Goal: Task Accomplishment & Management: Manage account settings

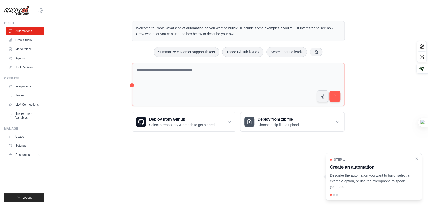
click at [397, 193] on div "Step 1 Create an automation Describe the automation you want to build, select a…" at bounding box center [374, 176] width 96 height 47
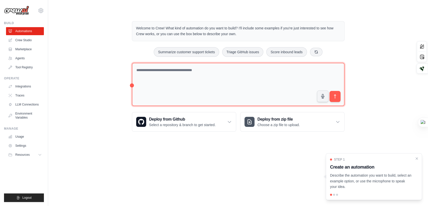
click at [216, 73] on textarea at bounding box center [238, 84] width 213 height 43
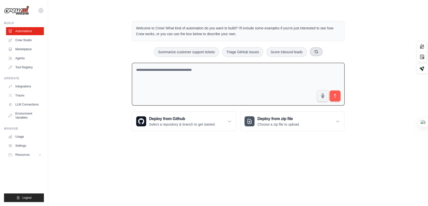
click at [316, 54] on button at bounding box center [316, 51] width 13 height 9
click at [197, 76] on textarea at bounding box center [238, 84] width 213 height 43
click at [323, 51] on icon at bounding box center [325, 52] width 4 height 4
click at [327, 51] on button at bounding box center [330, 51] width 13 height 9
click at [24, 41] on link "Crew Studio" at bounding box center [26, 40] width 38 height 8
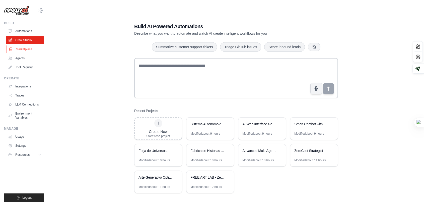
click at [18, 50] on link "Marketplace" at bounding box center [26, 49] width 38 height 8
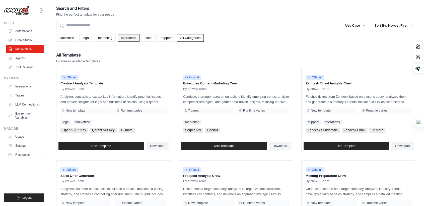
click at [125, 38] on link "operations" at bounding box center [129, 38] width 22 height 8
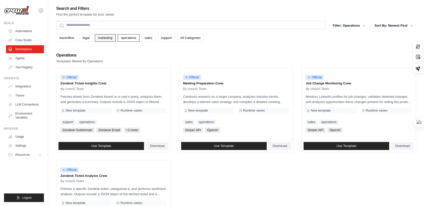
click at [107, 37] on link "marketing" at bounding box center [105, 38] width 21 height 8
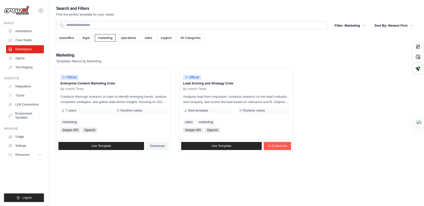
click at [87, 37] on link "legal" at bounding box center [85, 38] width 13 height 8
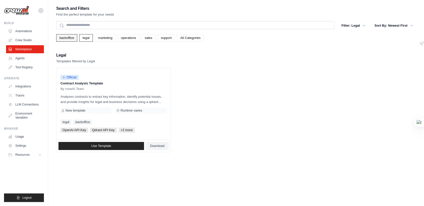
click at [70, 36] on link "backoffice" at bounding box center [66, 38] width 21 height 8
click at [172, 41] on link "support" at bounding box center [165, 38] width 17 height 8
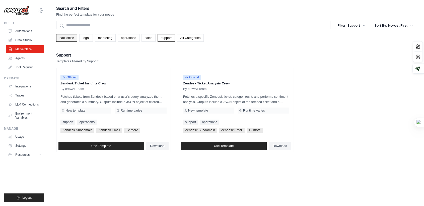
click at [66, 36] on link "backoffice" at bounding box center [66, 38] width 21 height 8
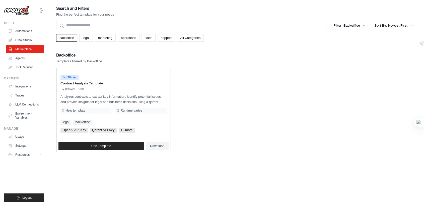
click at [99, 77] on div "Official" at bounding box center [113, 77] width 106 height 7
click at [89, 82] on p "Contract Analysis Template" at bounding box center [113, 83] width 106 height 5
click at [122, 145] on link "Use Template" at bounding box center [100, 146] width 85 height 8
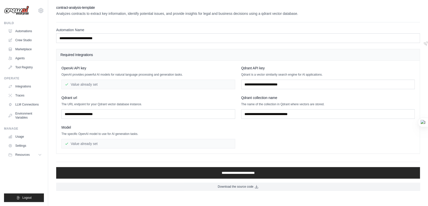
click at [96, 86] on div "Value already set" at bounding box center [148, 84] width 174 height 10
click at [95, 83] on div "Value already set" at bounding box center [148, 84] width 174 height 10
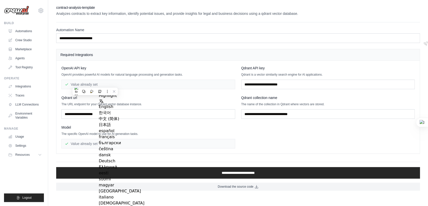
click at [95, 83] on div "Value already set" at bounding box center [148, 84] width 174 height 10
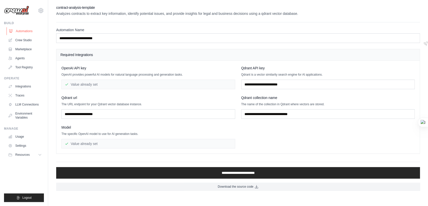
click at [27, 33] on link "Automations" at bounding box center [26, 31] width 38 height 8
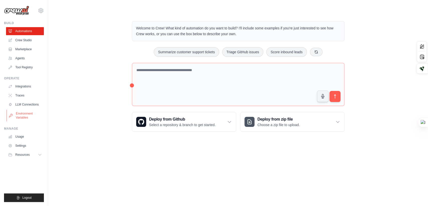
click at [28, 110] on link "Environment Variables" at bounding box center [26, 115] width 38 height 12
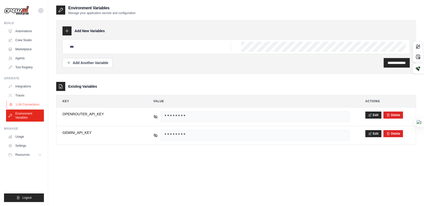
click at [28, 108] on link "LLM Connections" at bounding box center [26, 104] width 38 height 8
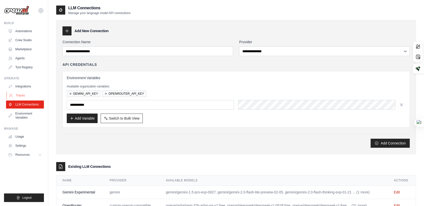
click at [23, 96] on link "Traces" at bounding box center [26, 95] width 38 height 8
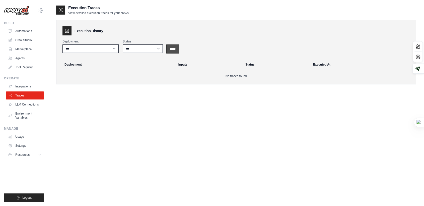
click at [171, 45] on input "*****" at bounding box center [173, 49] width 12 height 8
click at [39, 83] on link "Integrations" at bounding box center [26, 86] width 38 height 8
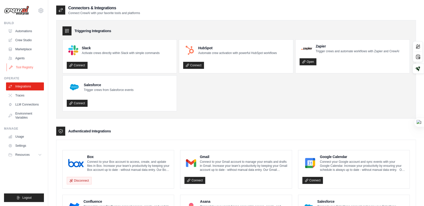
click at [33, 67] on link "Tool Registry" at bounding box center [26, 67] width 38 height 8
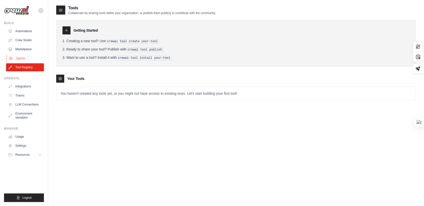
click at [31, 60] on link "Agents" at bounding box center [26, 58] width 38 height 8
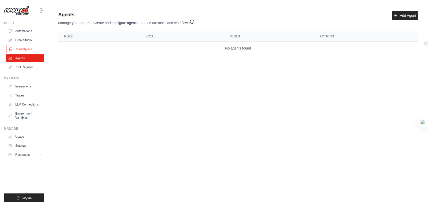
click at [27, 52] on link "Marketplace" at bounding box center [26, 49] width 38 height 8
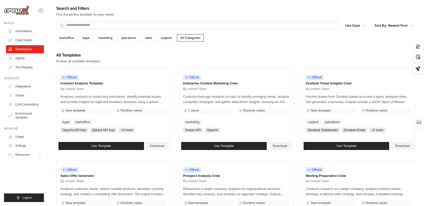
click at [44, 13] on div "[EMAIL_ADDRESS][DOMAIN_NAME] Settings" at bounding box center [24, 8] width 40 height 16
click at [41, 12] on icon at bounding box center [41, 11] width 6 height 6
click at [32, 31] on link "Settings" at bounding box center [41, 33] width 44 height 9
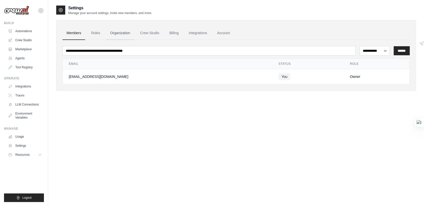
click at [110, 32] on link "Organization" at bounding box center [120, 33] width 28 height 14
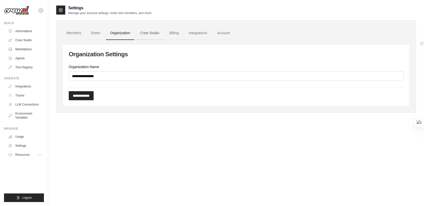
click at [150, 35] on link "Crew Studio" at bounding box center [149, 33] width 27 height 14
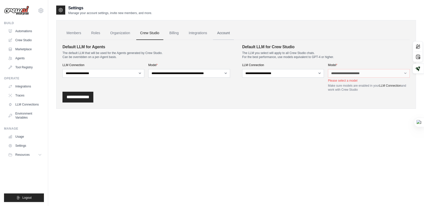
click at [217, 31] on link "Account" at bounding box center [223, 33] width 21 height 14
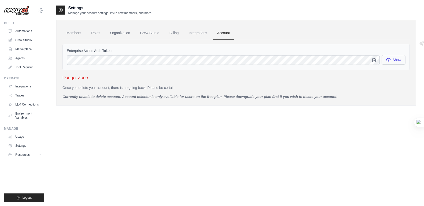
click at [388, 58] on icon "button" at bounding box center [387, 59] width 5 height 5
click at [22, 8] on img at bounding box center [16, 11] width 25 height 10
click at [24, 153] on span "Resources" at bounding box center [23, 154] width 14 height 4
click at [29, 189] on span "Video Tutorials" at bounding box center [28, 187] width 20 height 4
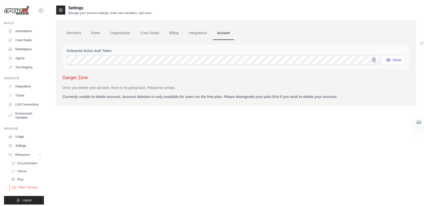
scroll to position [7, 0]
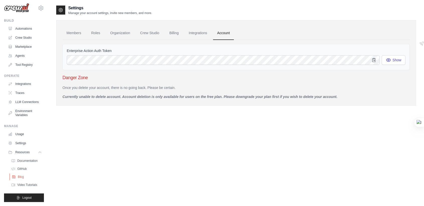
click at [17, 175] on link "Blog" at bounding box center [27, 176] width 35 height 7
